Goal: Information Seeking & Learning: Learn about a topic

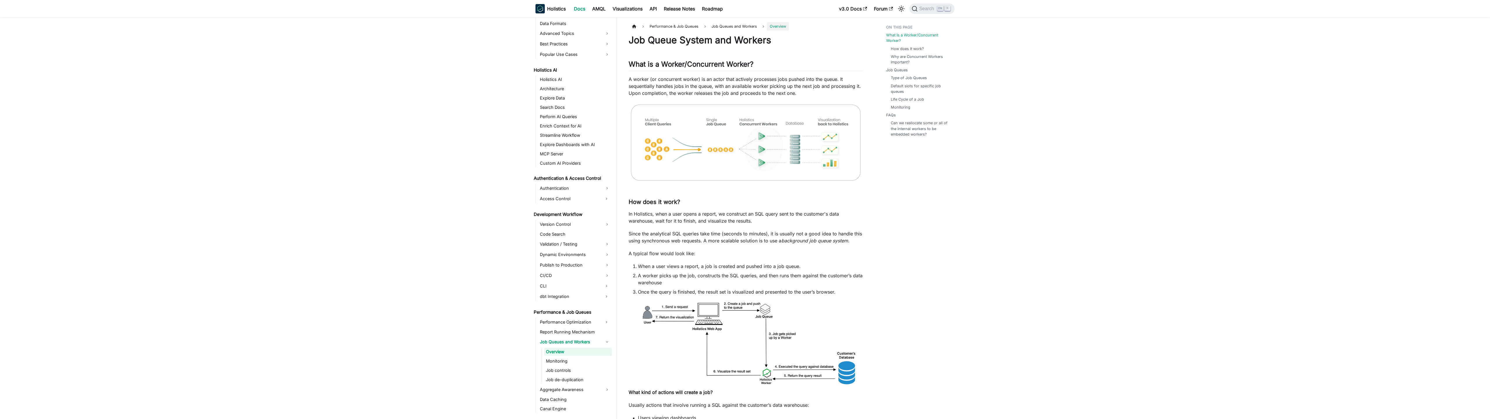
scroll to position [269, 0]
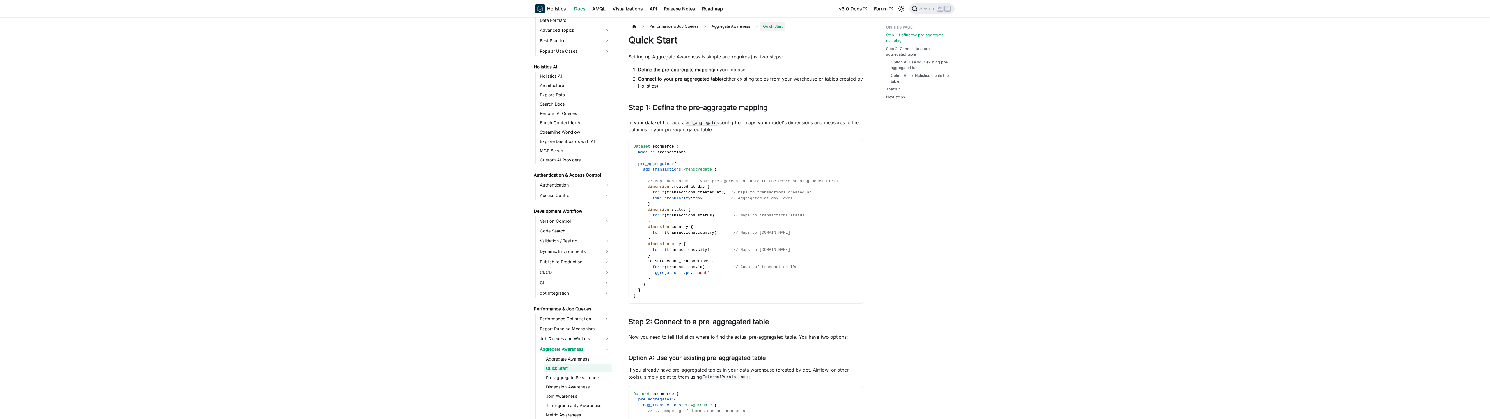
scroll to position [289, 0]
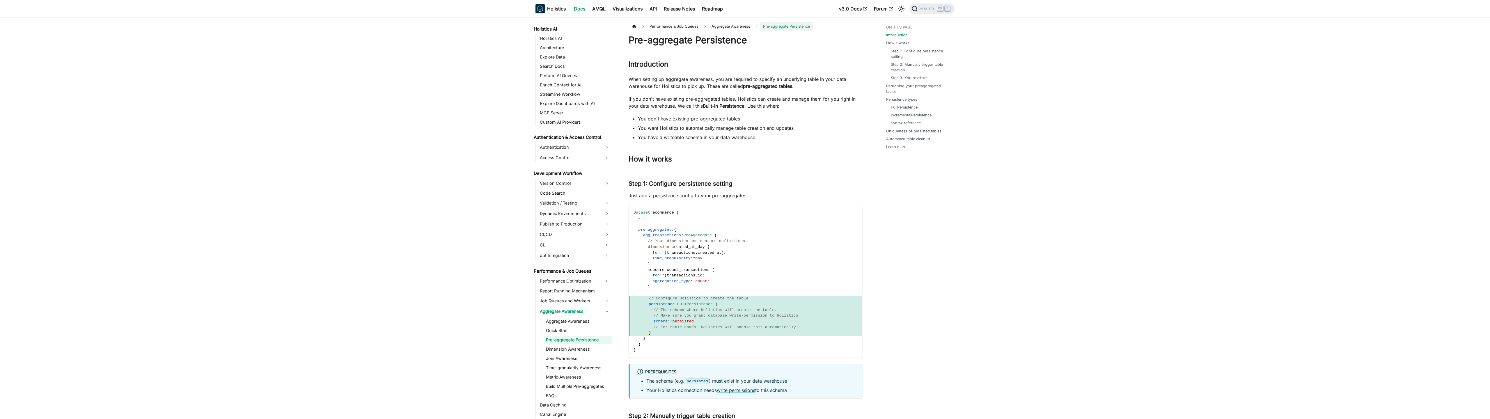
scroll to position [298, 0]
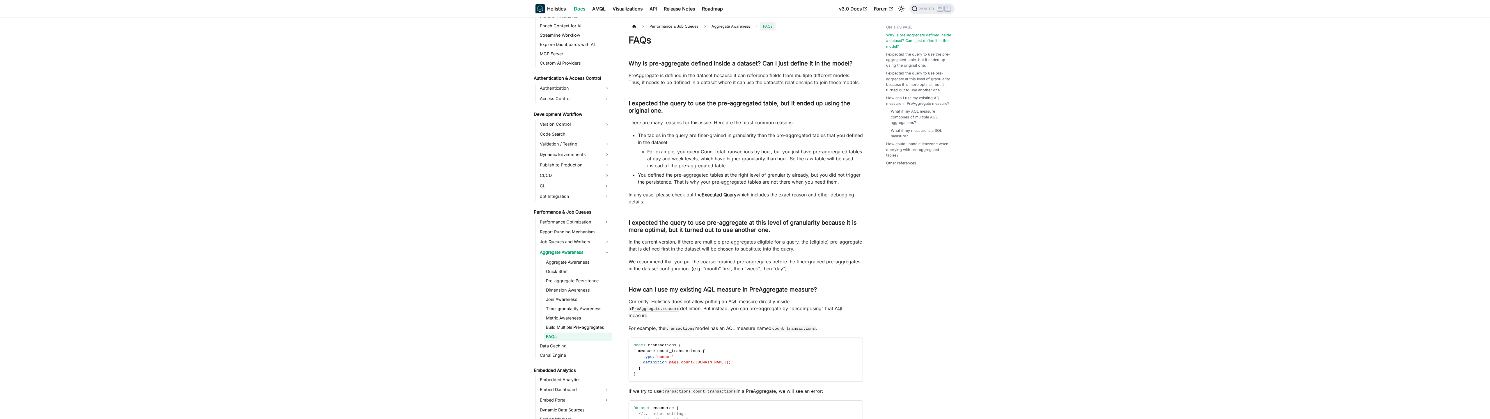
scroll to position [354, 0]
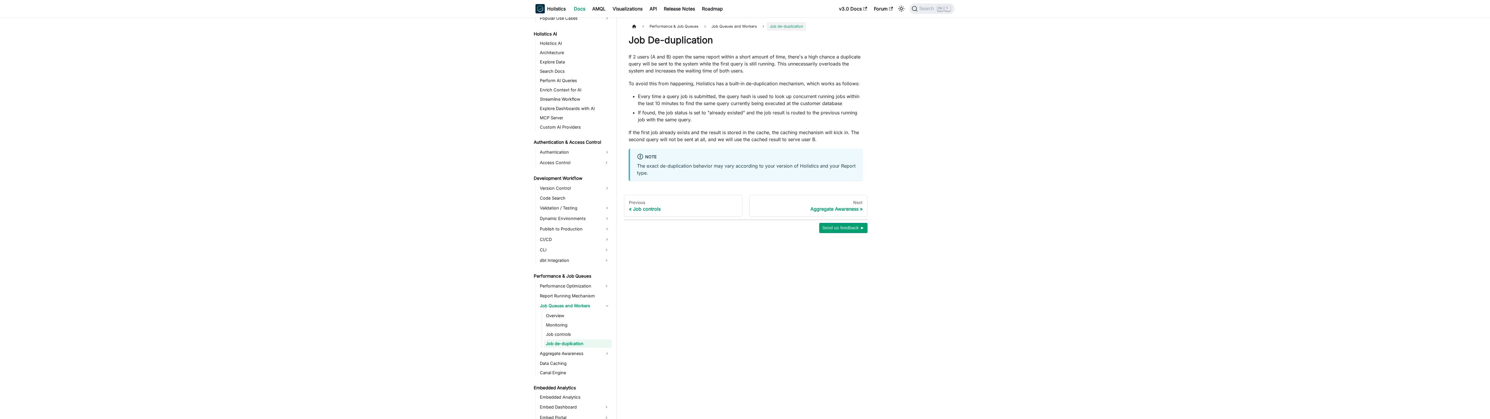
scroll to position [297, 0]
